Goal: Task Accomplishment & Management: Complete application form

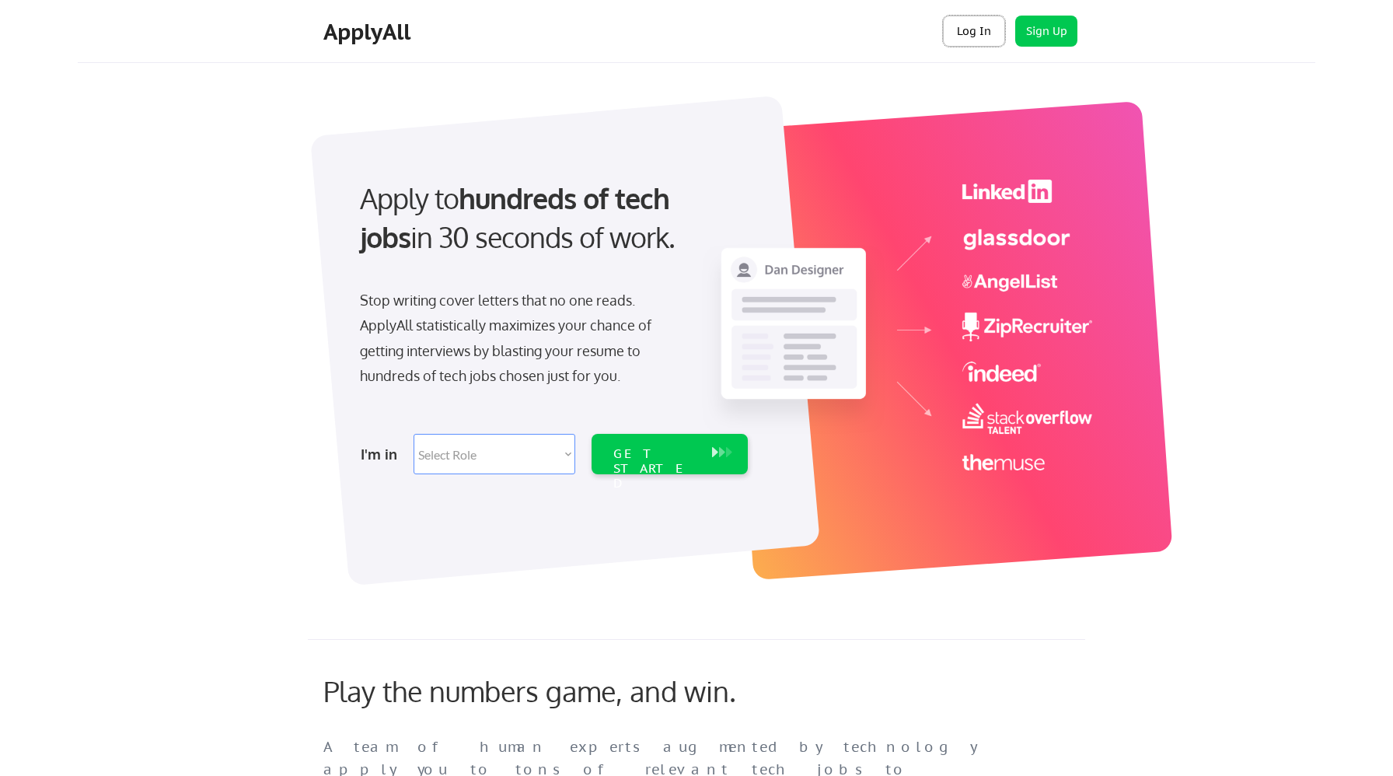
click at [1001, 40] on button "Log In" at bounding box center [974, 31] width 62 height 31
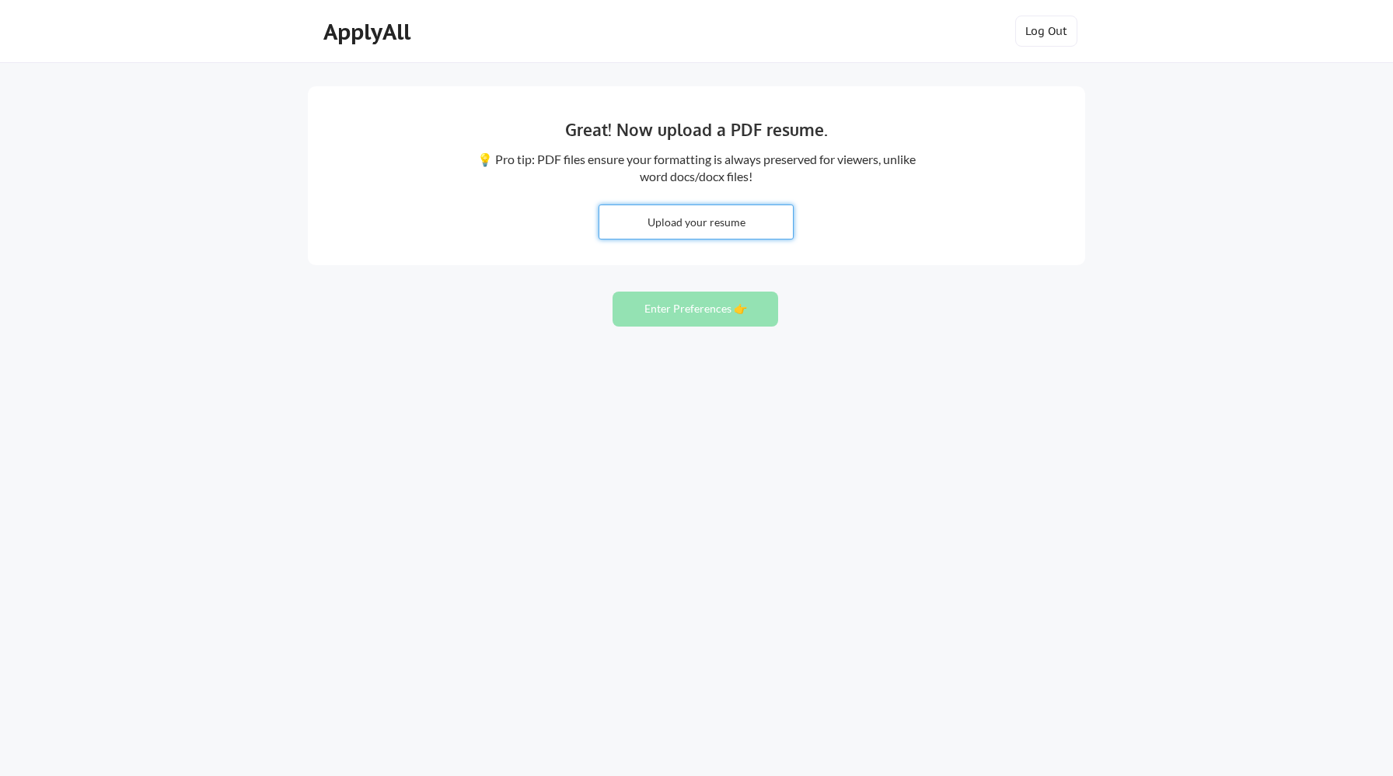
click at [727, 225] on input "file" at bounding box center [696, 221] width 194 height 33
type input "C:\fakepath\Abhishek_Basarkar_Resume_Professional.pdf"
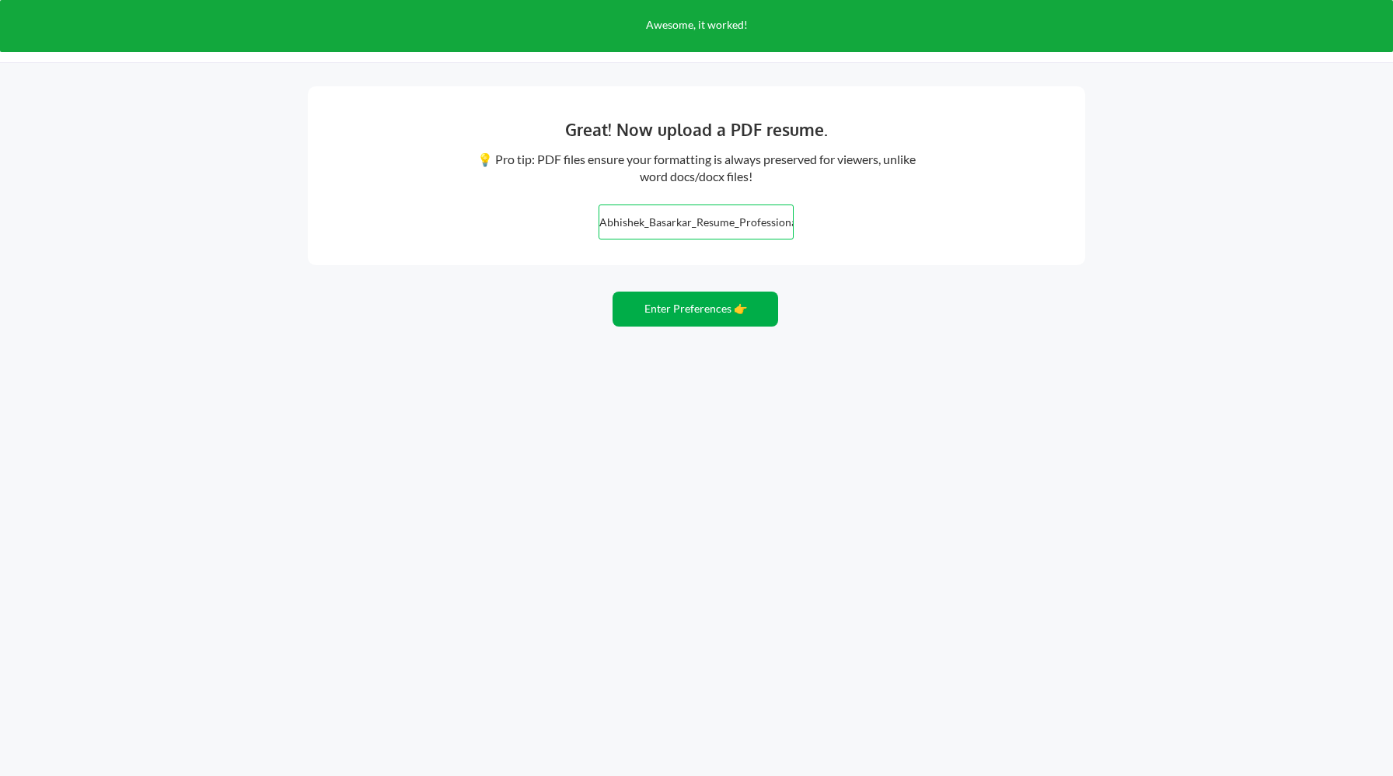
click at [721, 304] on button "Enter Preferences 👉" at bounding box center [696, 309] width 166 height 35
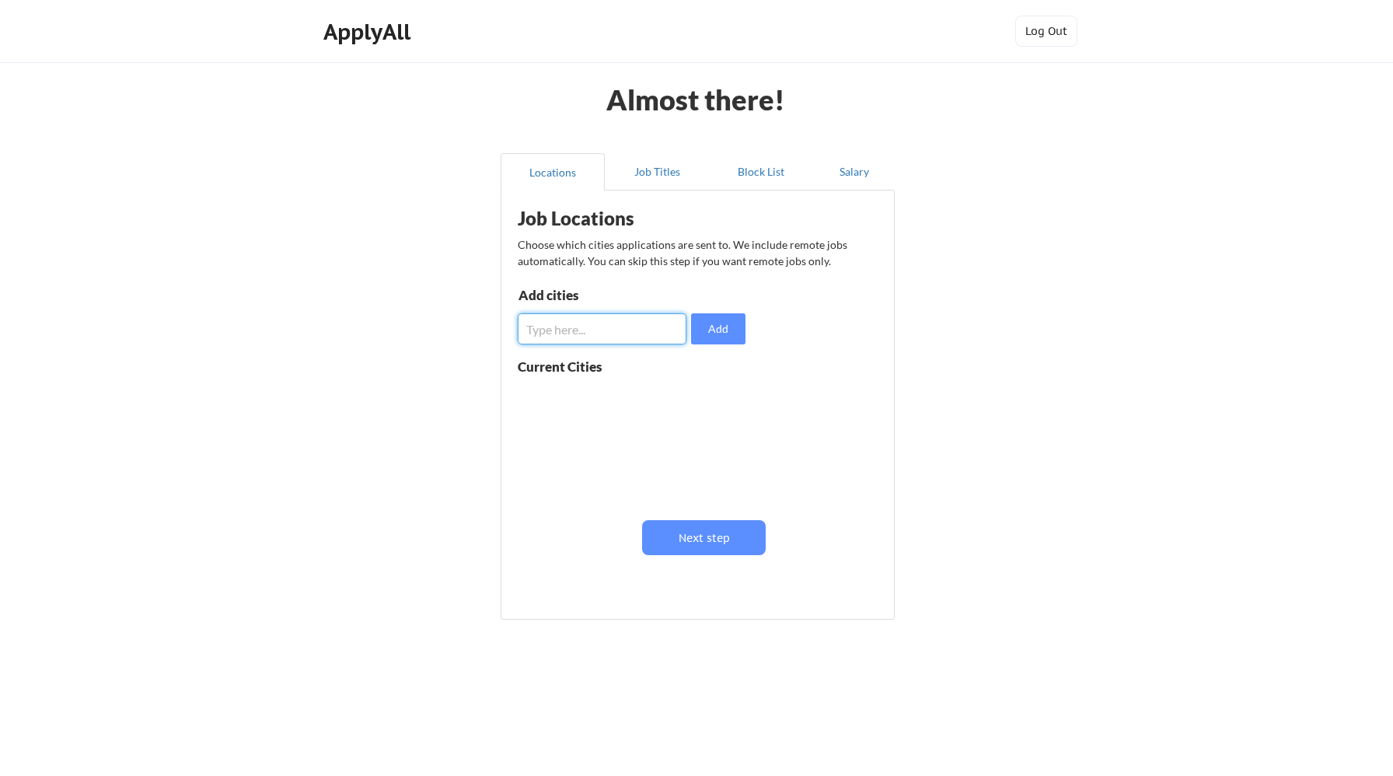
click at [671, 332] on input "input" at bounding box center [602, 328] width 169 height 31
type input "B"
type input "Pune"
click at [621, 320] on input "input" at bounding box center [602, 328] width 169 height 31
type input "Hyderabad"
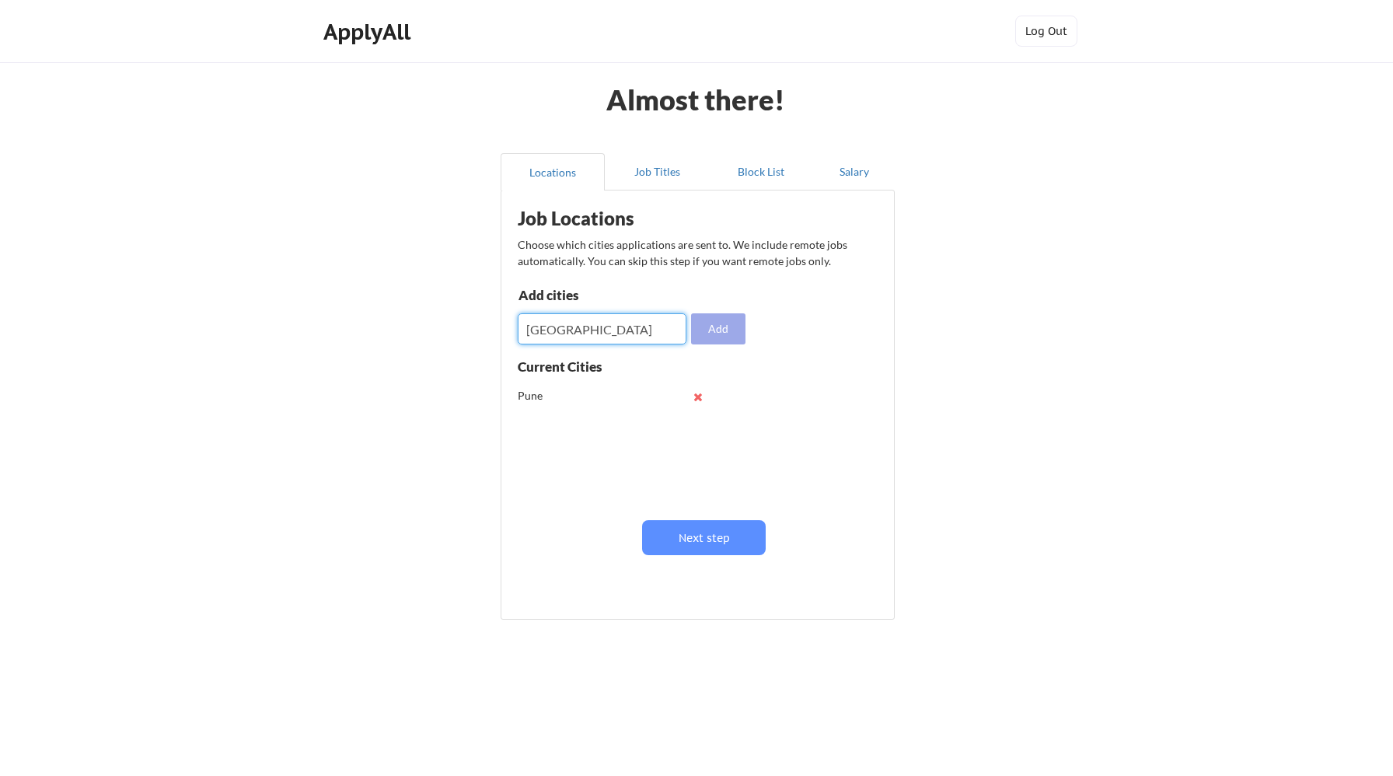
click at [707, 330] on button "Add" at bounding box center [718, 328] width 54 height 31
click at [570, 337] on input "input" at bounding box center [602, 328] width 169 height 31
type input "N"
type input "Bengaluru"
click at [716, 323] on button "Add" at bounding box center [718, 328] width 54 height 31
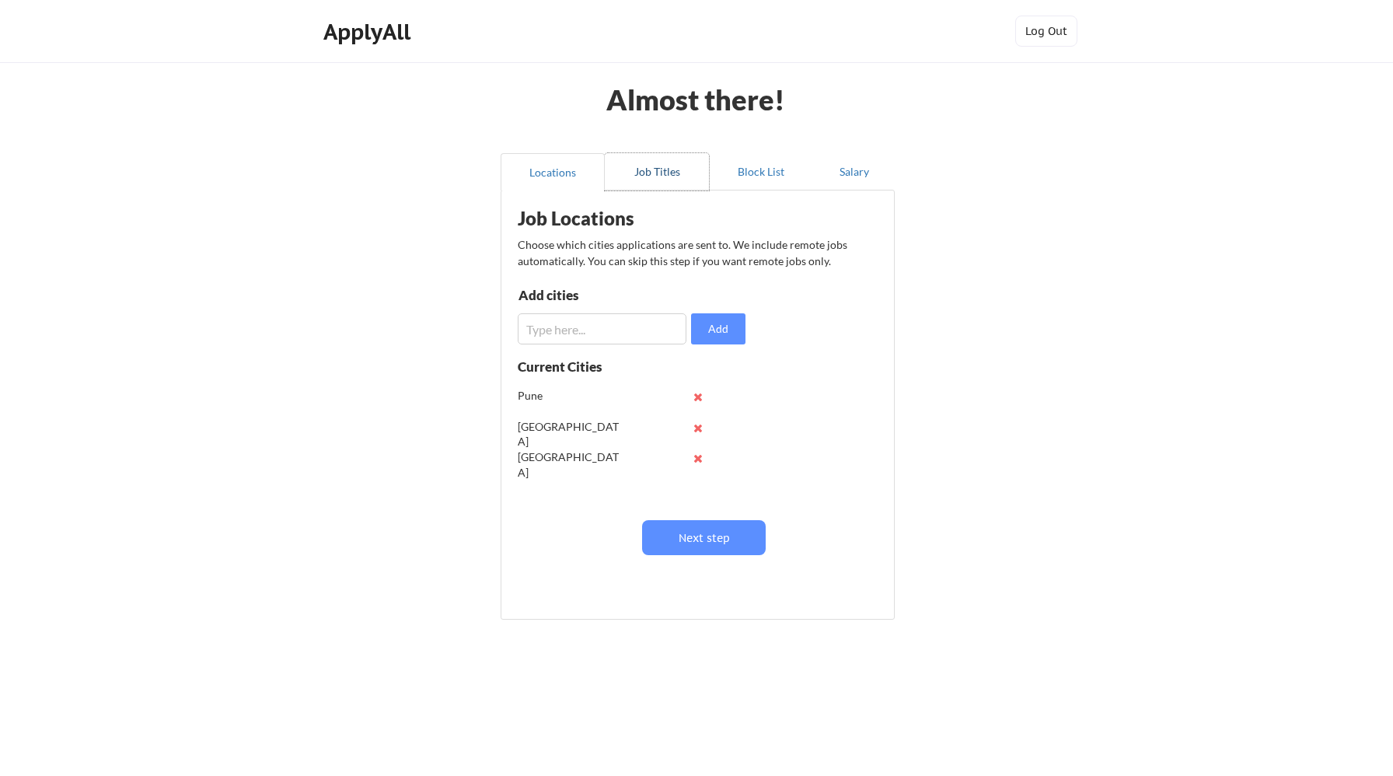
click at [647, 171] on button "Job Titles" at bounding box center [657, 171] width 104 height 37
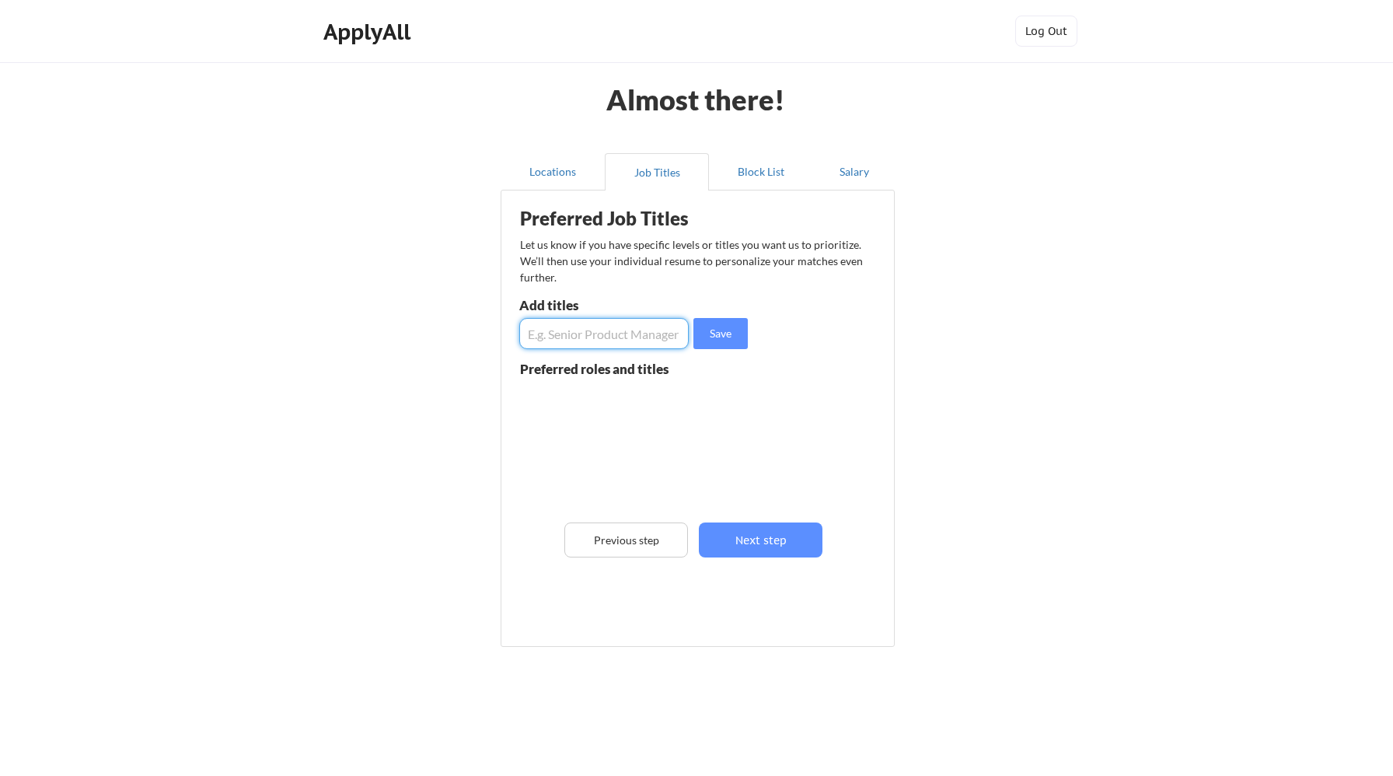
click at [578, 339] on input "input" at bounding box center [603, 333] width 169 height 31
type input "Director of Engineering"
click at [720, 337] on button "Save" at bounding box center [720, 333] width 54 height 31
click at [599, 341] on input "input" at bounding box center [603, 333] width 169 height 31
type input "Sr. Engineering Manager"
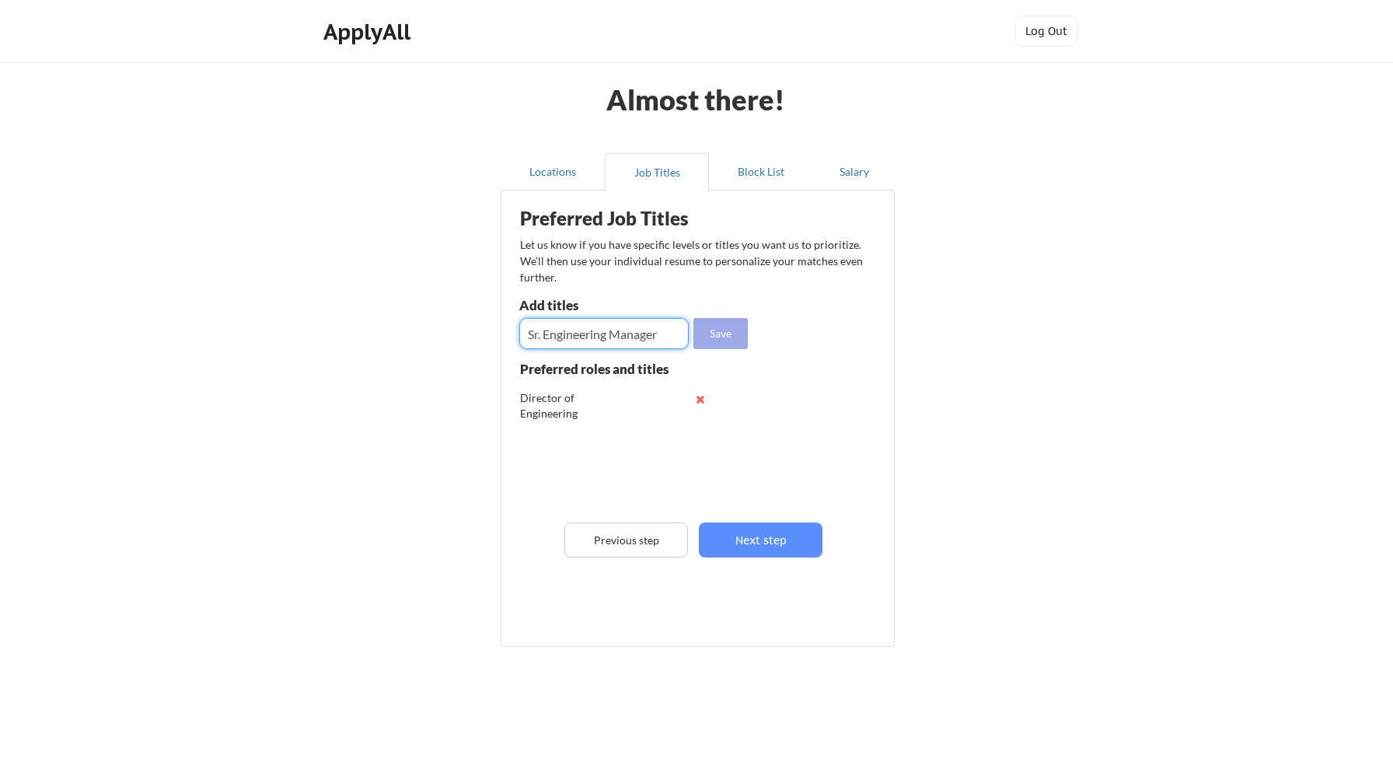
click at [730, 330] on button "Save" at bounding box center [720, 333] width 54 height 31
click at [614, 339] on input "input" at bounding box center [603, 333] width 169 height 31
type input "Engineering Manager"
click at [712, 328] on button "Save" at bounding box center [720, 333] width 54 height 31
click at [630, 327] on input "input" at bounding box center [603, 333] width 169 height 31
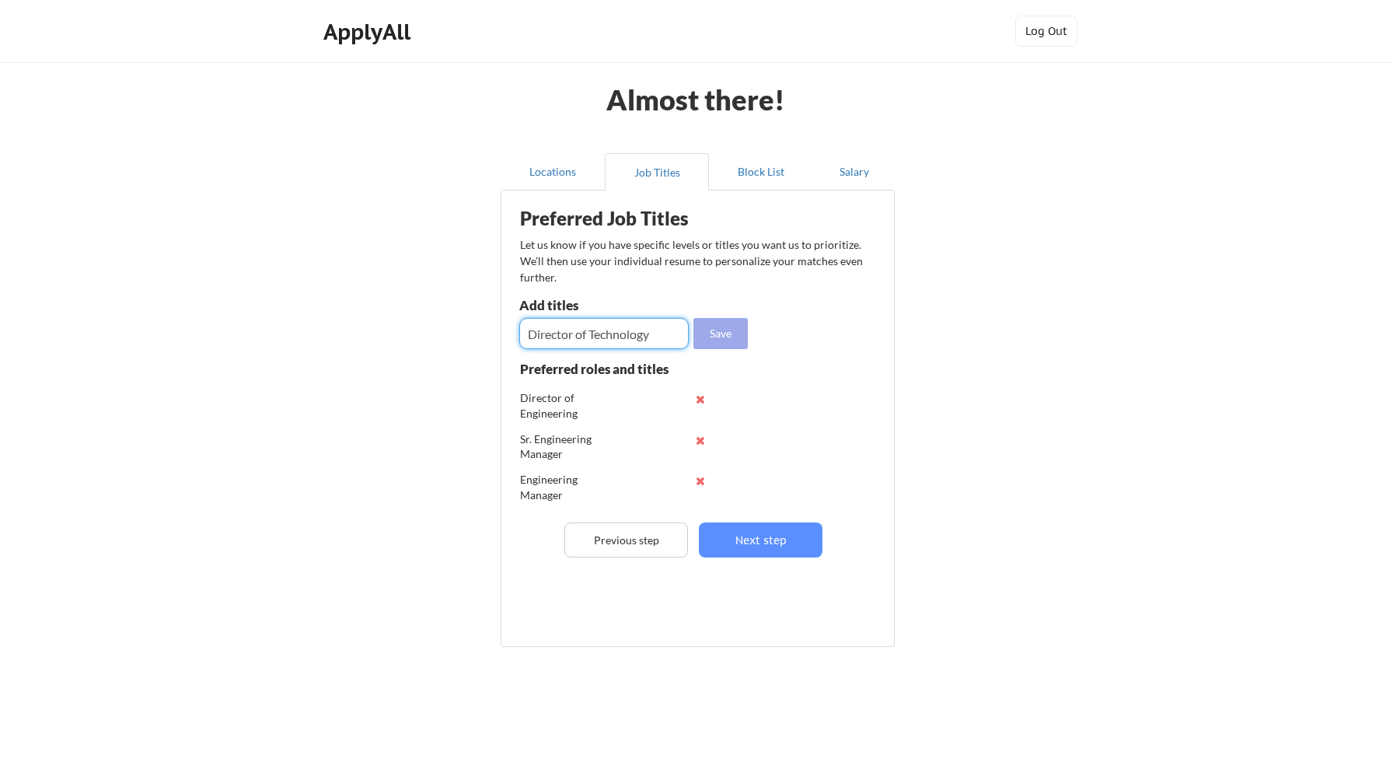
type input "Director of Technology"
click at [703, 334] on button "Save" at bounding box center [720, 333] width 54 height 31
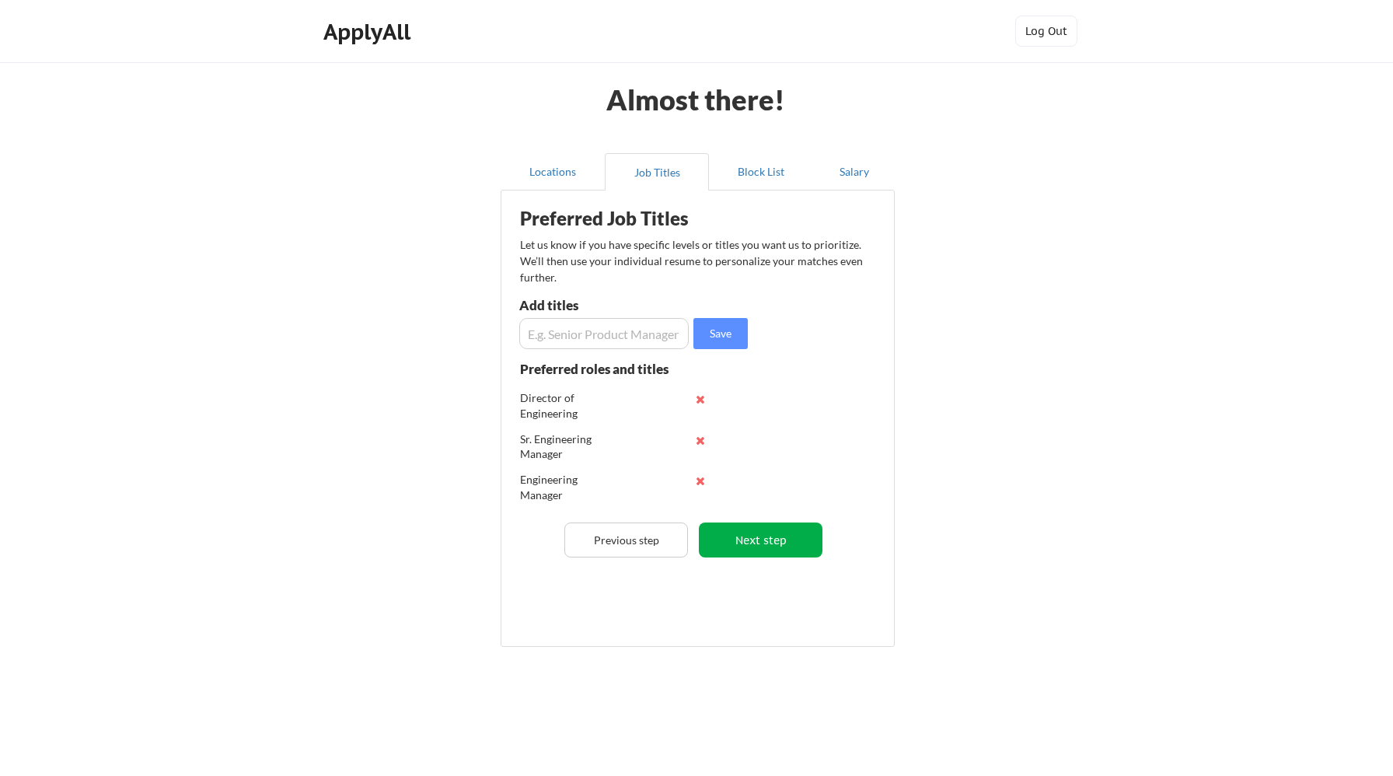
click at [766, 544] on button "Next step" at bounding box center [761, 539] width 124 height 35
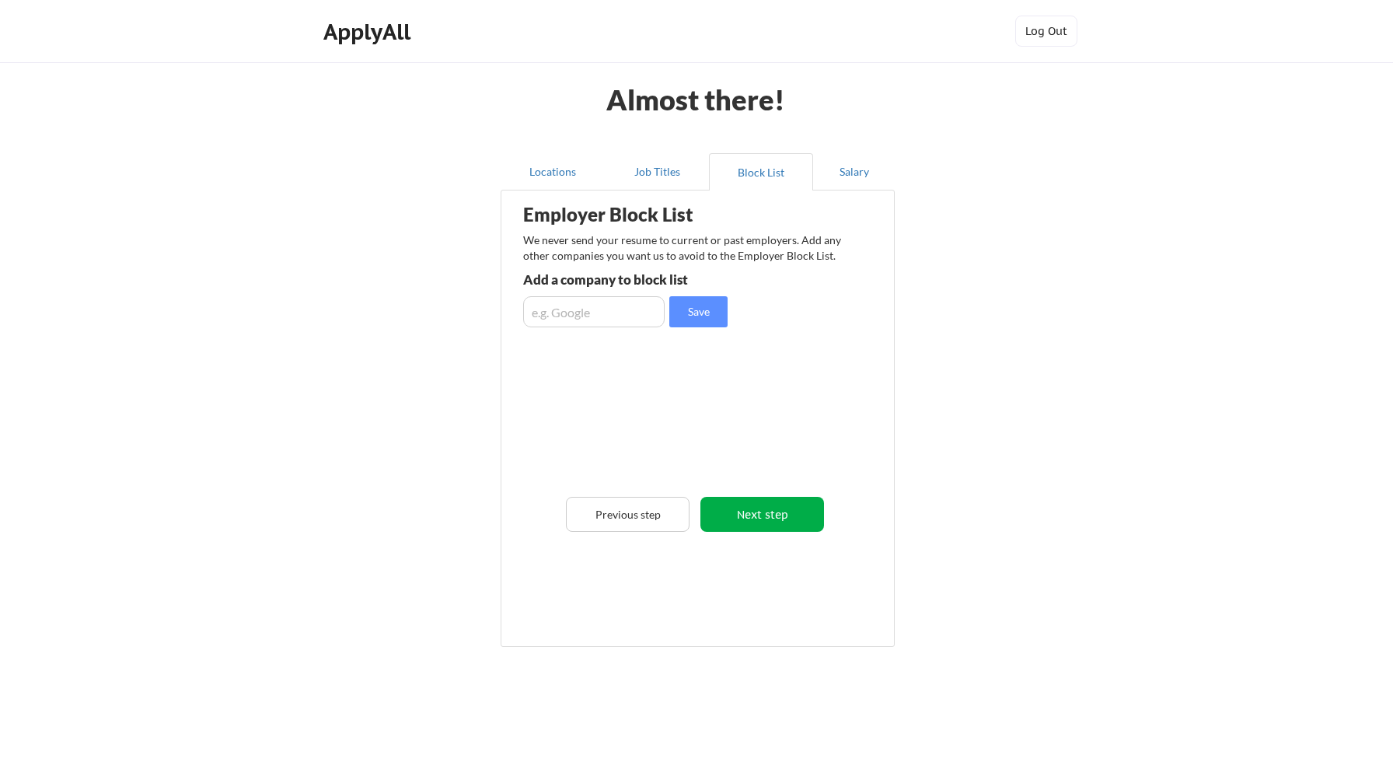
click at [749, 507] on button "Next step" at bounding box center [762, 514] width 124 height 35
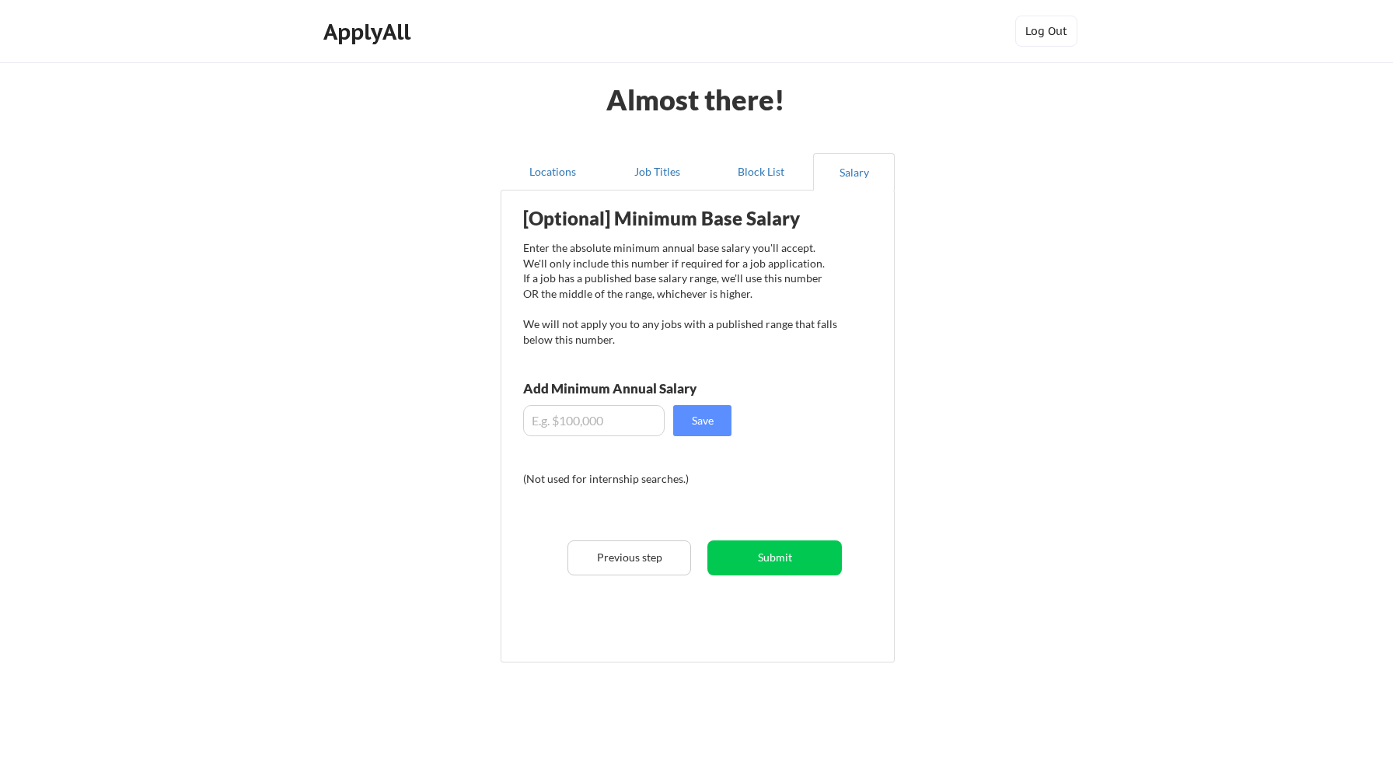
click at [634, 415] on input "input" at bounding box center [593, 420] width 141 height 31
type input "$200,000"
click at [702, 424] on button "Save" at bounding box center [702, 420] width 58 height 31
click at [644, 173] on button "Job Titles" at bounding box center [657, 171] width 104 height 37
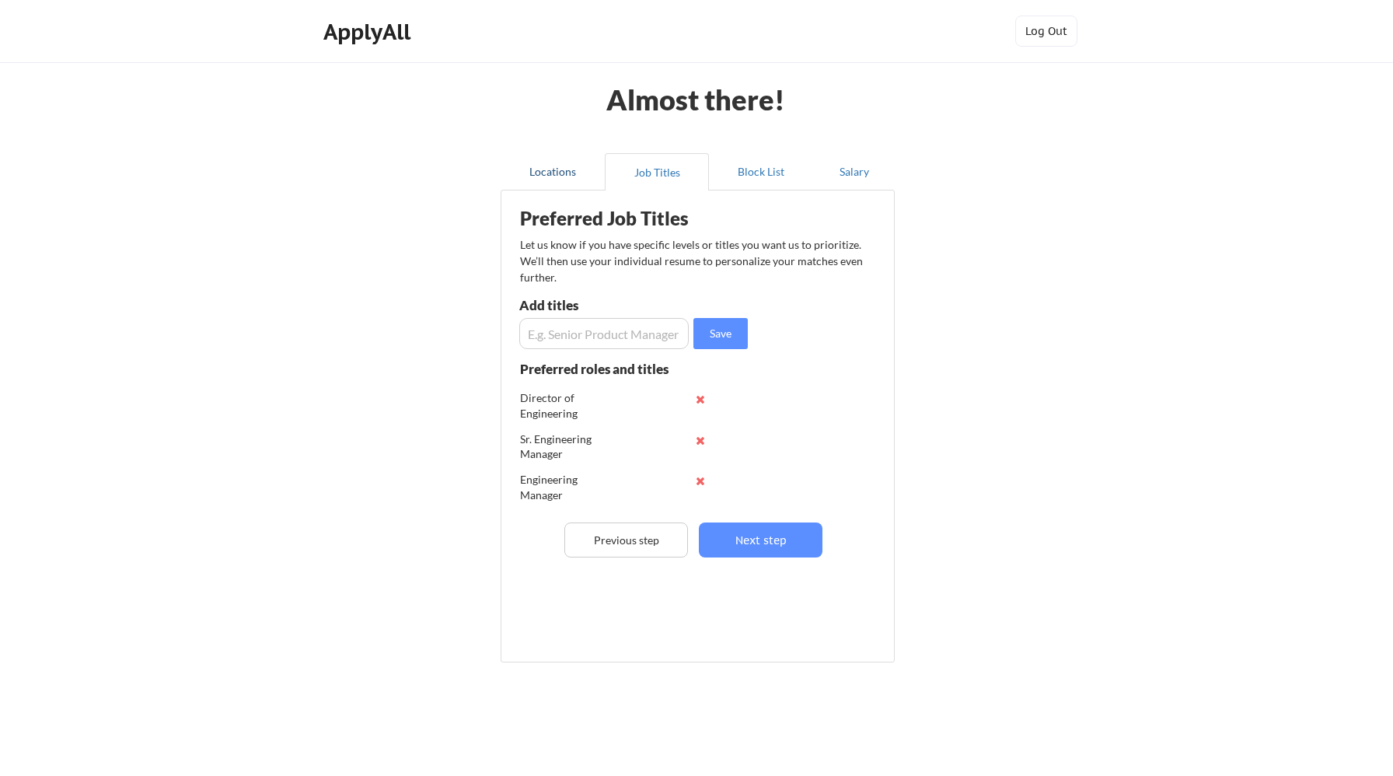
click at [564, 177] on button "Locations" at bounding box center [553, 171] width 104 height 37
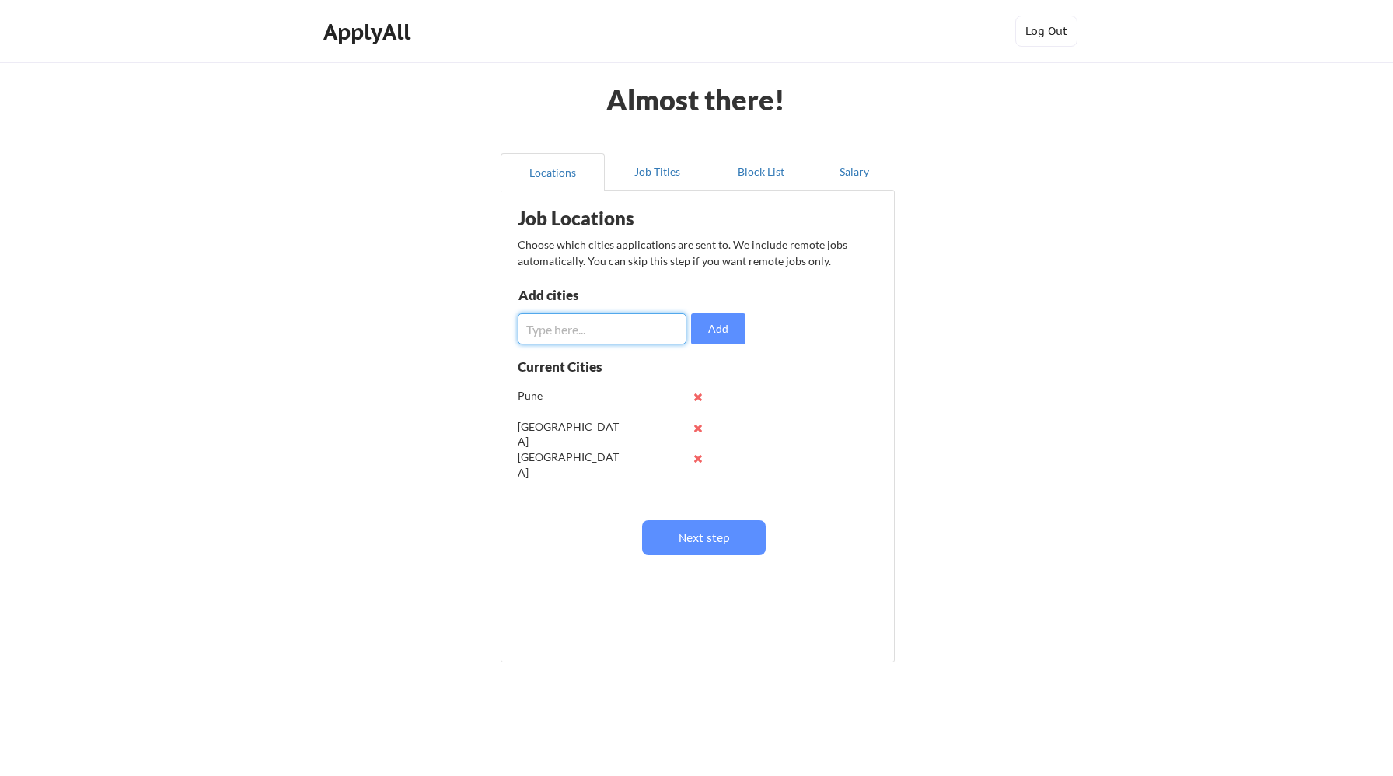
click at [587, 329] on input "input" at bounding box center [602, 328] width 169 height 31
click at [856, 176] on button "Salary" at bounding box center [854, 171] width 82 height 37
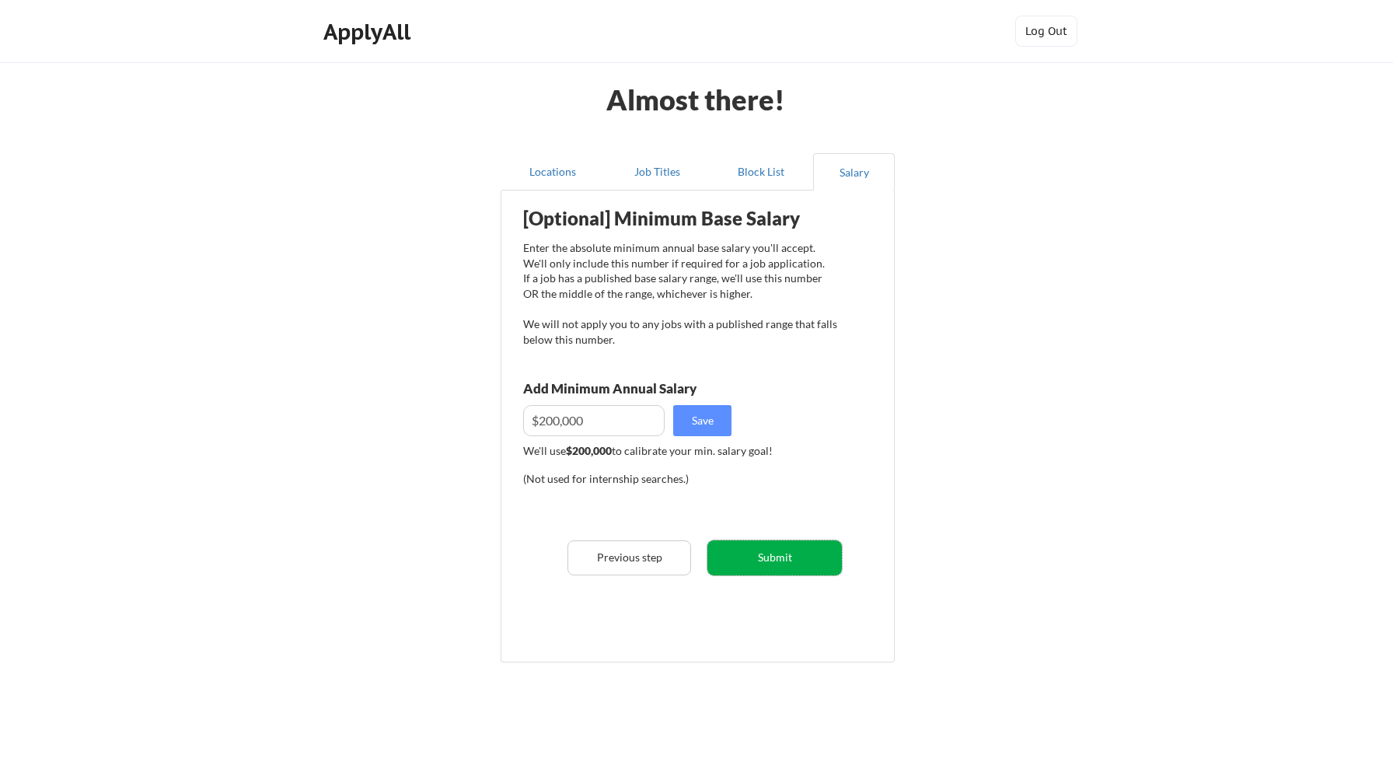
click at [762, 564] on button "Submit" at bounding box center [774, 557] width 134 height 35
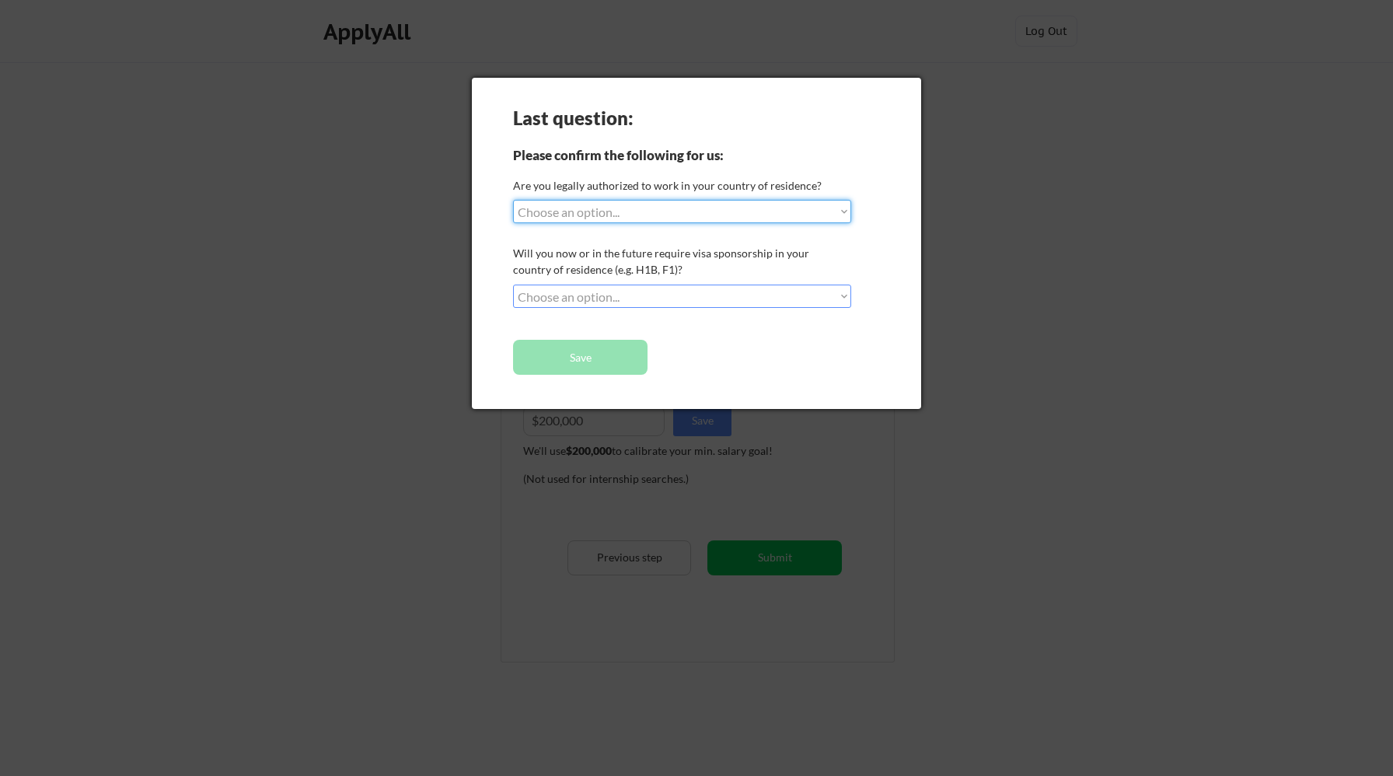
click at [680, 208] on select "Choose an option... Yes, I am a US Citizen Yes, I am a Canadian Citizen Yes, I …" at bounding box center [682, 211] width 338 height 23
select select ""yes__i_am_here_on_a_visa__h1b__opt__etc__""
click at [513, 200] on select "Choose an option... Yes, I am a US Citizen Yes, I am a Canadian Citizen Yes, I …" at bounding box center [682, 211] width 338 height 23
click at [645, 292] on select "Choose an option... No, I will not need sponsorship Yes, I will need sponsorship" at bounding box center [682, 296] width 338 height 23
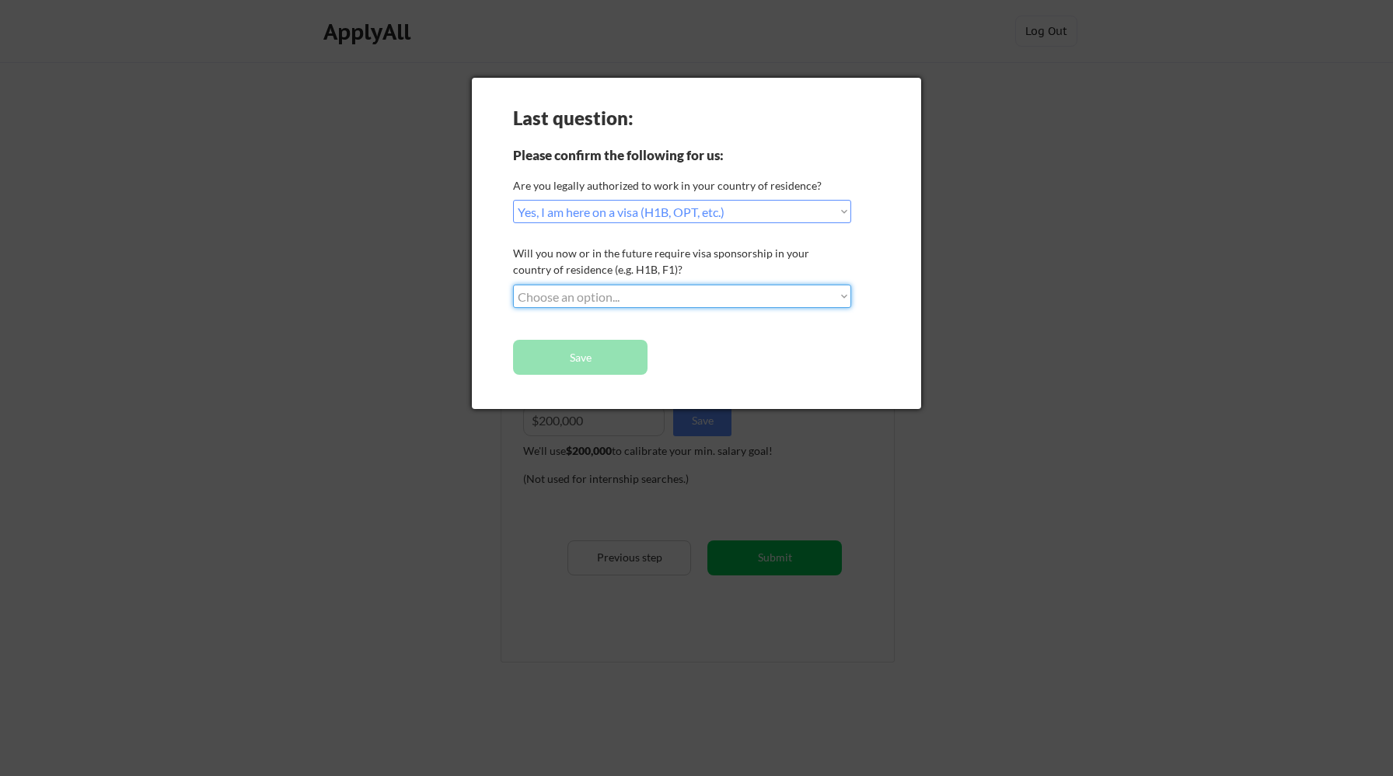
select select ""yes__i_will_need_sponsorship""
click at [513, 285] on select "Choose an option... No, I will not need sponsorship Yes, I will need sponsorship" at bounding box center [682, 296] width 338 height 23
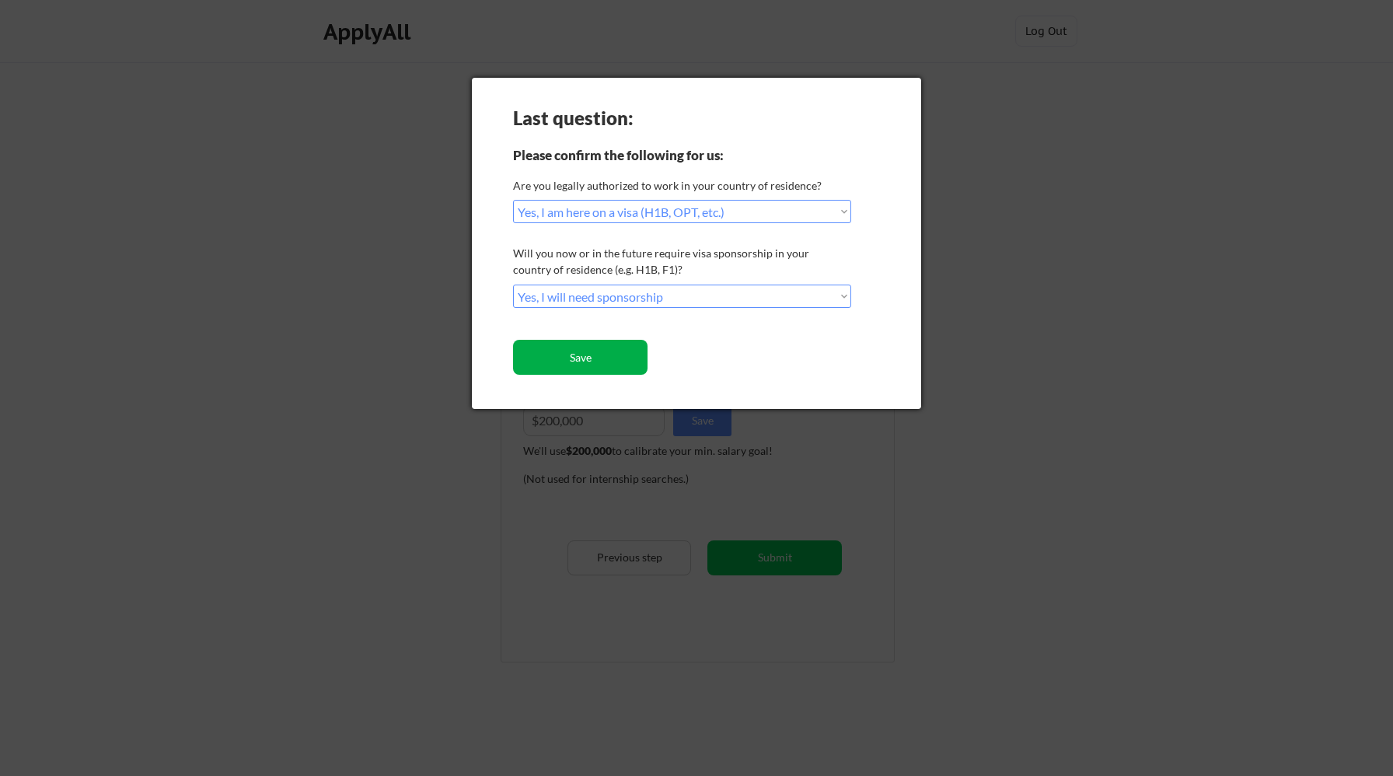
click at [613, 358] on button "Save" at bounding box center [580, 357] width 134 height 35
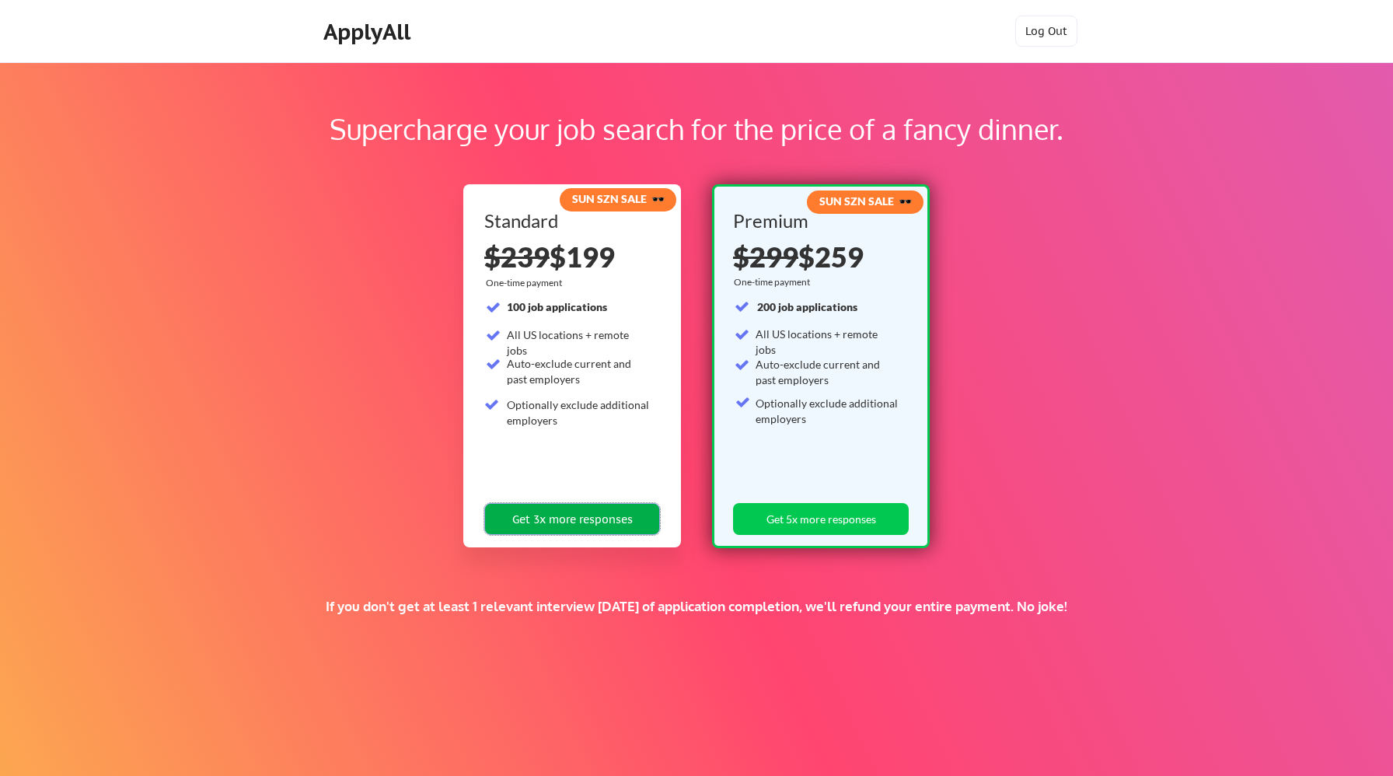
click at [602, 515] on button "Get 3x more responses" at bounding box center [572, 519] width 176 height 32
